Goal: Complete application form: Complete application form

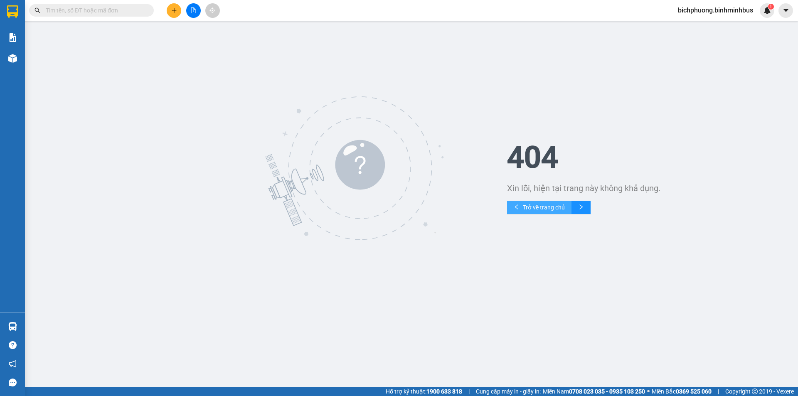
click at [530, 205] on span "Trở về trang chủ" at bounding box center [544, 207] width 42 height 9
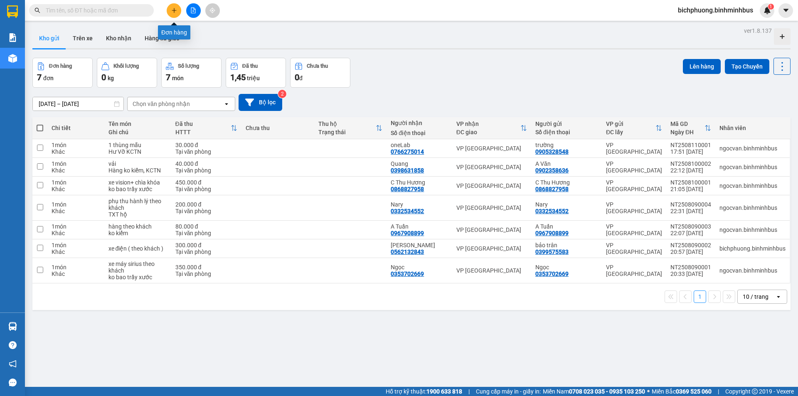
click at [175, 11] on icon "plus" at bounding box center [174, 10] width 6 height 6
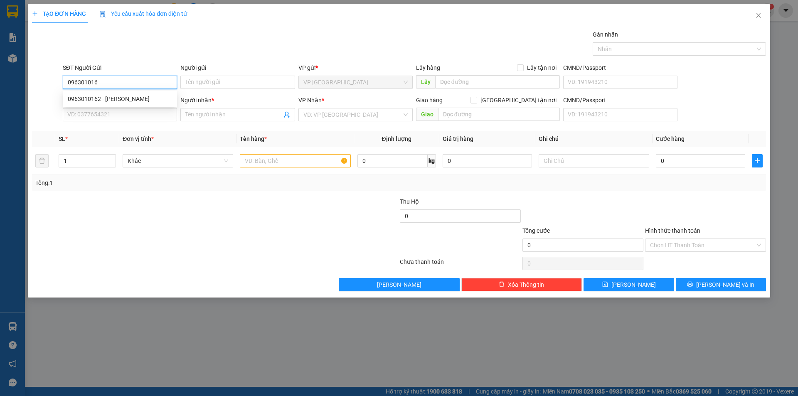
type input "0963010162"
click at [109, 102] on div "0963010162 - [PERSON_NAME]" at bounding box center [120, 98] width 104 height 9
type input "Chú Thịnh"
type input "0916841343"
type input "A Phúc"
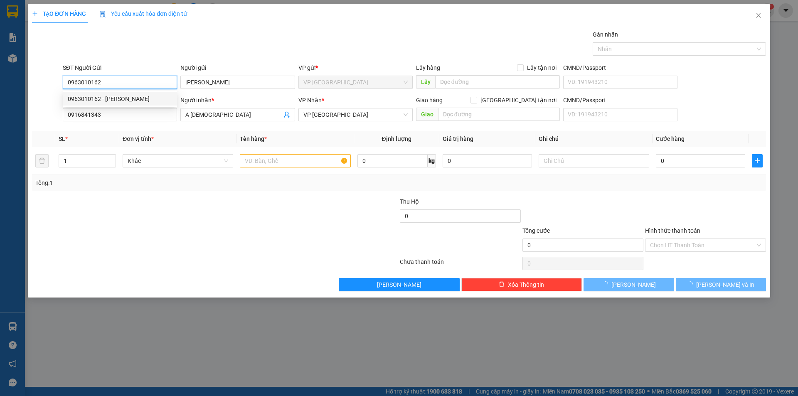
type input "60.000"
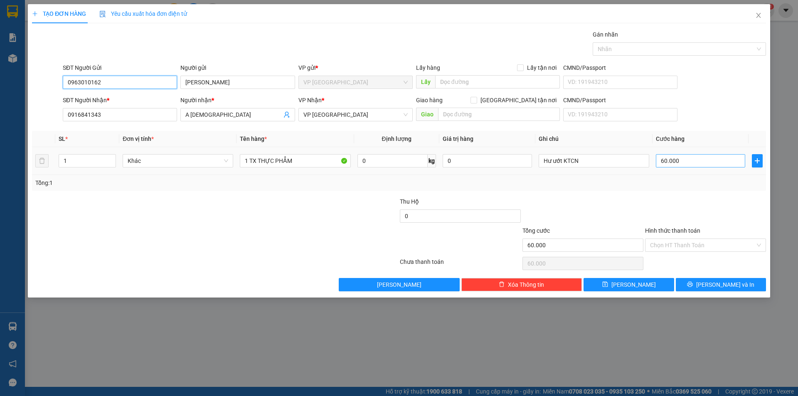
type input "0963010162"
click at [692, 165] on input "60.000" at bounding box center [700, 160] width 89 height 13
type input "0"
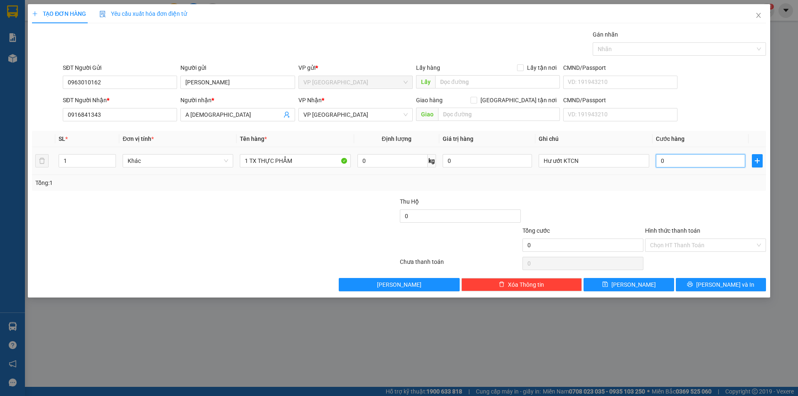
type input "5"
type input "05"
type input "50"
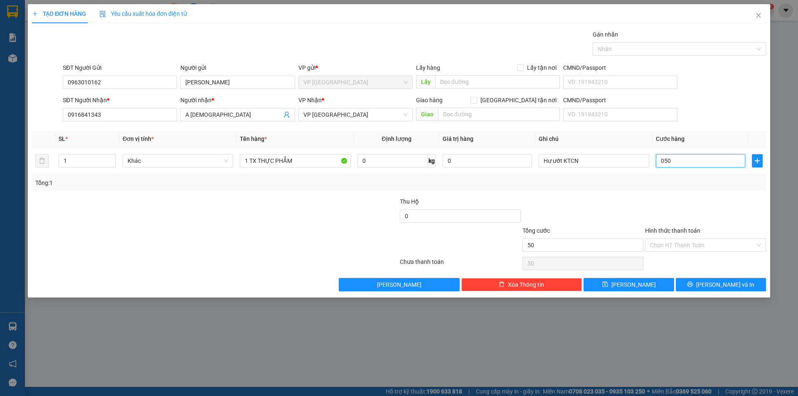
type input "050"
type input "50.000"
click at [647, 197] on div at bounding box center [706, 211] width 123 height 29
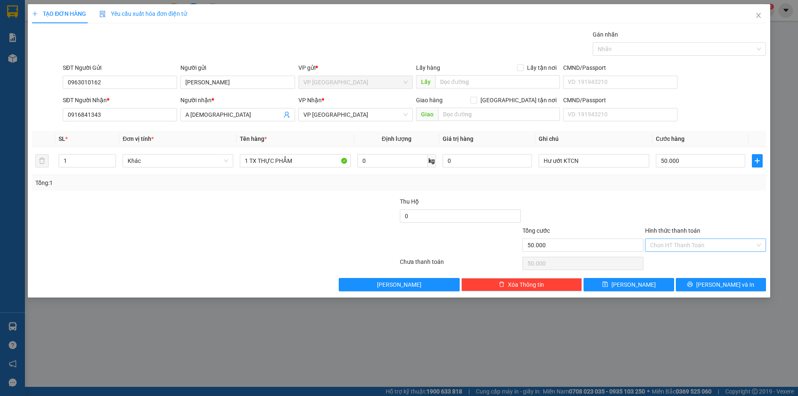
click at [692, 240] on input "Hình thức thanh toán" at bounding box center [702, 245] width 105 height 12
click at [686, 260] on div "Tại văn phòng" at bounding box center [705, 261] width 111 height 9
type input "0"
click at [653, 287] on button "Lưu" at bounding box center [629, 284] width 90 height 13
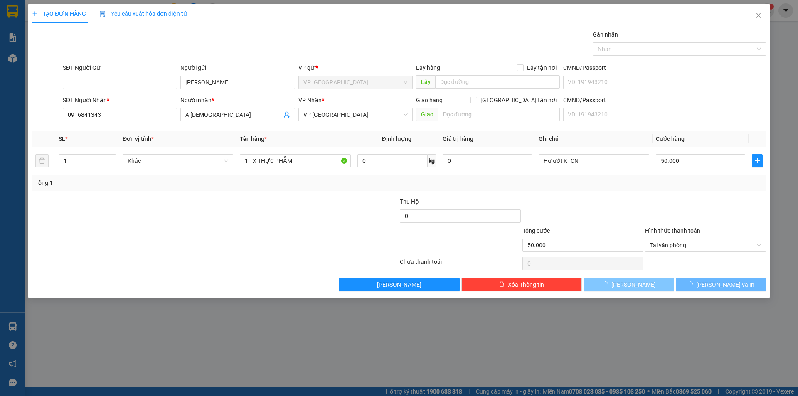
type input "0"
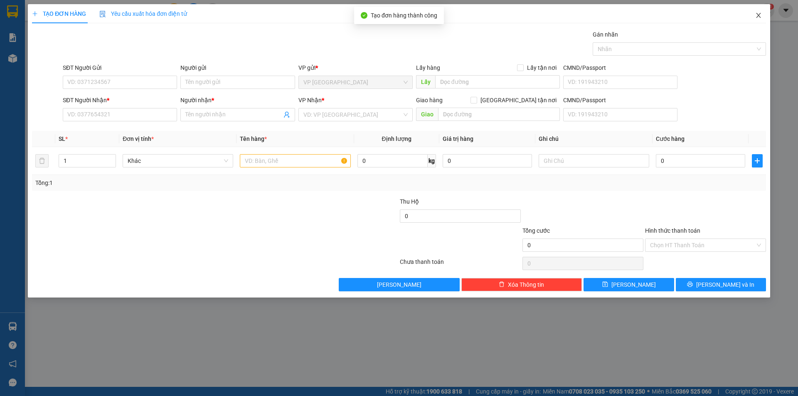
click at [756, 15] on icon "close" at bounding box center [759, 15] width 7 height 7
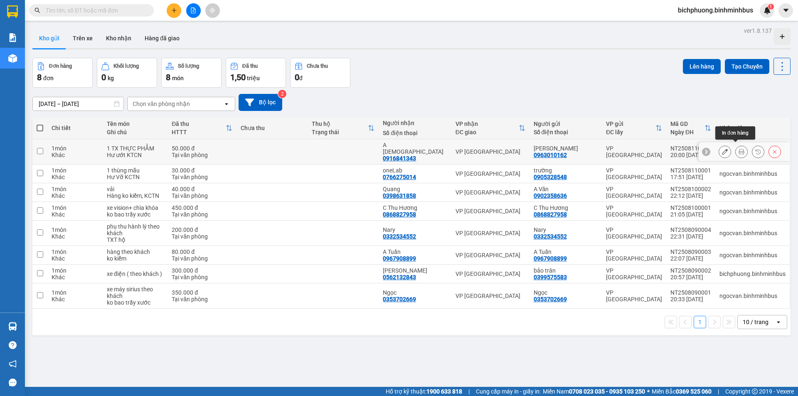
click at [736, 149] on button at bounding box center [742, 152] width 12 height 15
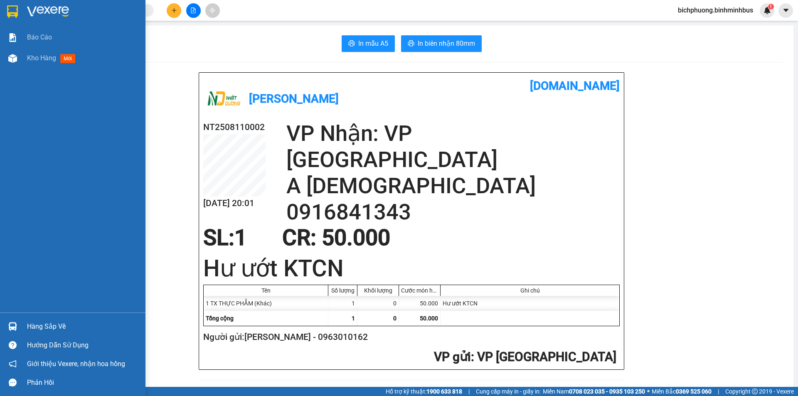
click at [141, 181] on div "Báo cáo Kho hàng mới" at bounding box center [73, 170] width 146 height 286
